Goal: Task Accomplishment & Management: Manage account settings

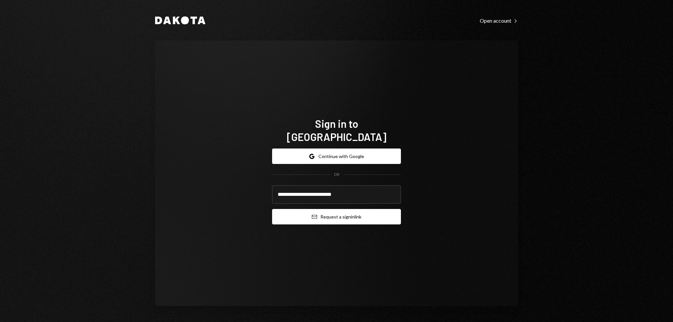
type input "**********"
click at [354, 211] on button "Email Request a sign in link" at bounding box center [336, 216] width 129 height 15
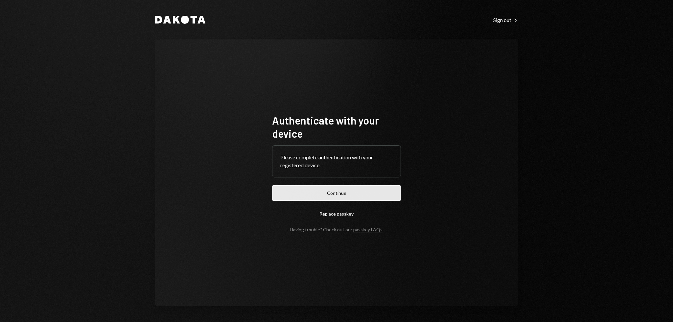
click at [292, 186] on button "Continue" at bounding box center [336, 192] width 129 height 15
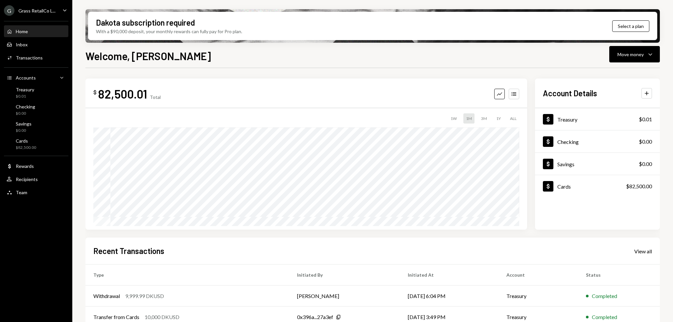
click at [45, 7] on div "G Grass RetailCo L..." at bounding box center [30, 10] width 52 height 11
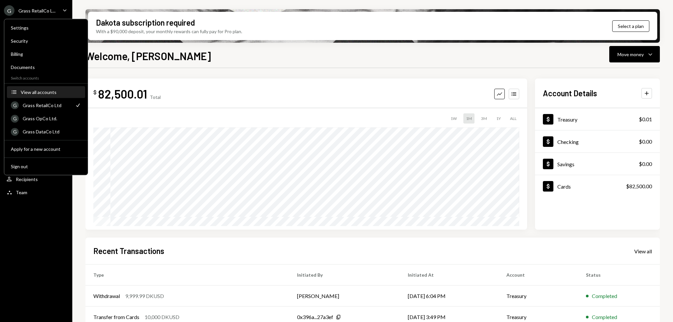
click at [34, 95] on button "Accounts View all accounts" at bounding box center [46, 92] width 78 height 12
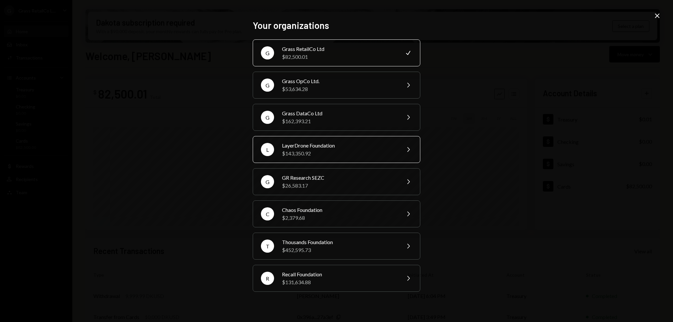
click at [350, 148] on div "LayerDrone Foundation" at bounding box center [339, 146] width 114 height 8
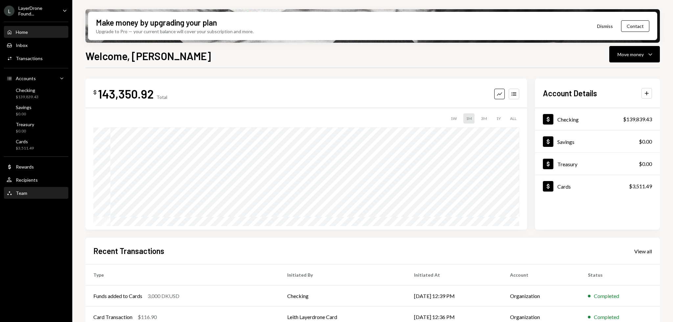
click at [45, 194] on div "Team Team" at bounding box center [36, 193] width 59 height 6
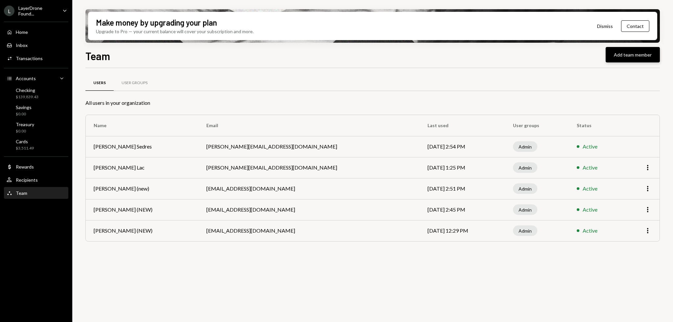
click at [618, 59] on button "Add team member" at bounding box center [633, 54] width 54 height 15
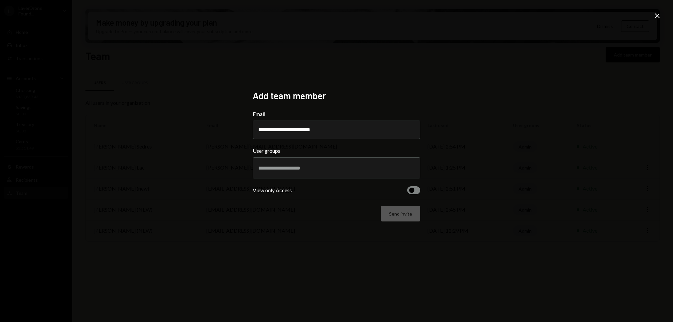
type input "**********"
click at [384, 162] on div at bounding box center [336, 168] width 157 height 16
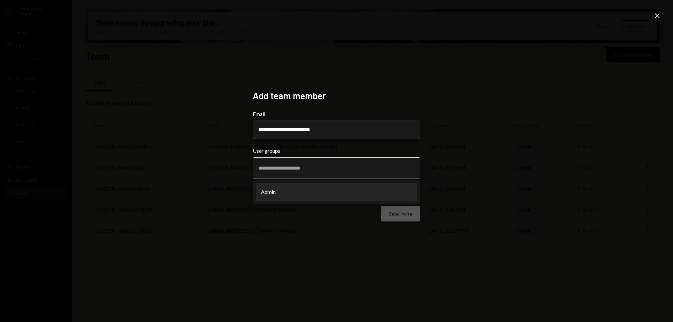
click at [309, 188] on li "Admin" at bounding box center [337, 192] width 162 height 18
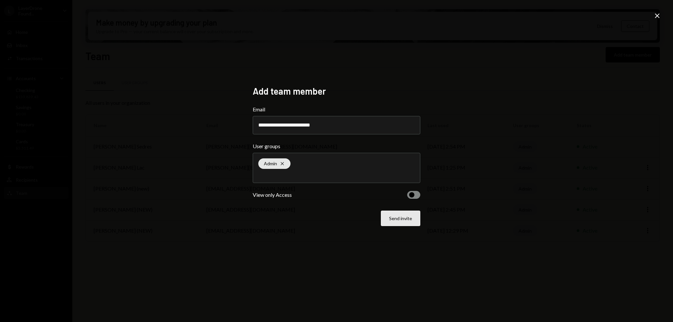
click at [409, 220] on button "Send invite" at bounding box center [400, 218] width 39 height 15
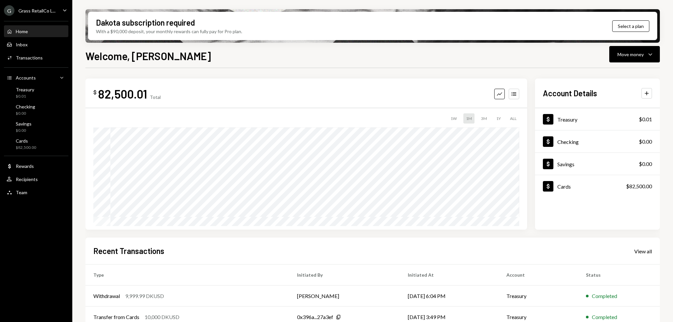
click at [50, 11] on div "Grass RetailCo L..." at bounding box center [36, 11] width 37 height 6
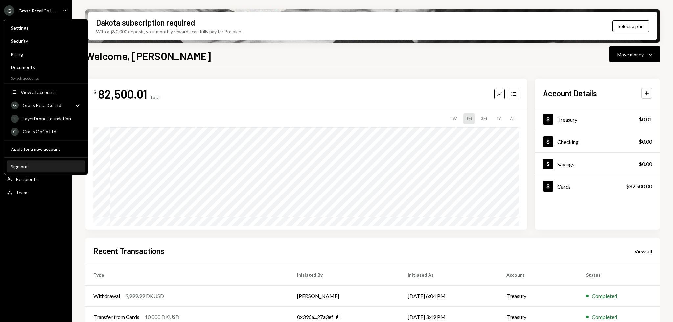
click at [24, 168] on div "Sign out" at bounding box center [46, 167] width 70 height 6
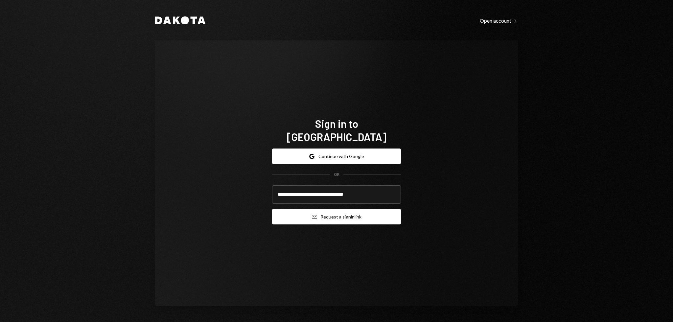
type input "**********"
click at [324, 209] on button "Email Request a sign in link" at bounding box center [336, 216] width 129 height 15
